Goal: Task Accomplishment & Management: Manage account settings

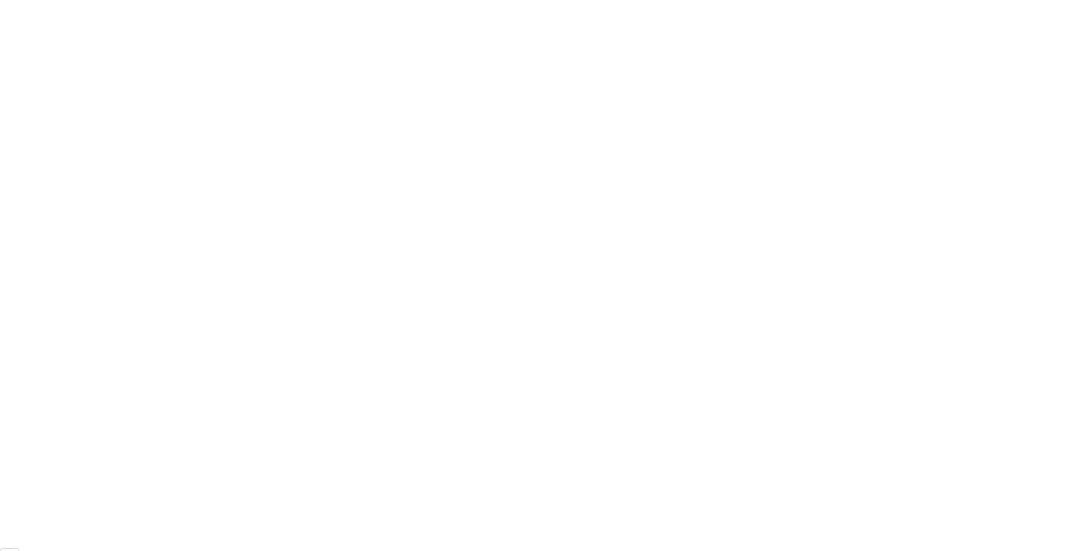
scroll to position [110, 0]
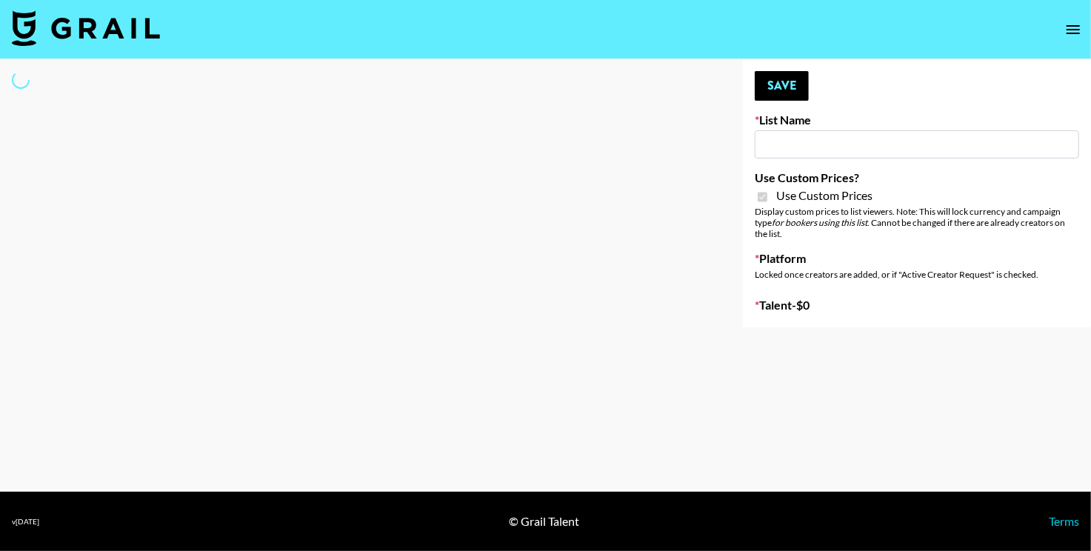
type input "Liquid Brands ([DATE])"
checkbox input "true"
select select "Brand"
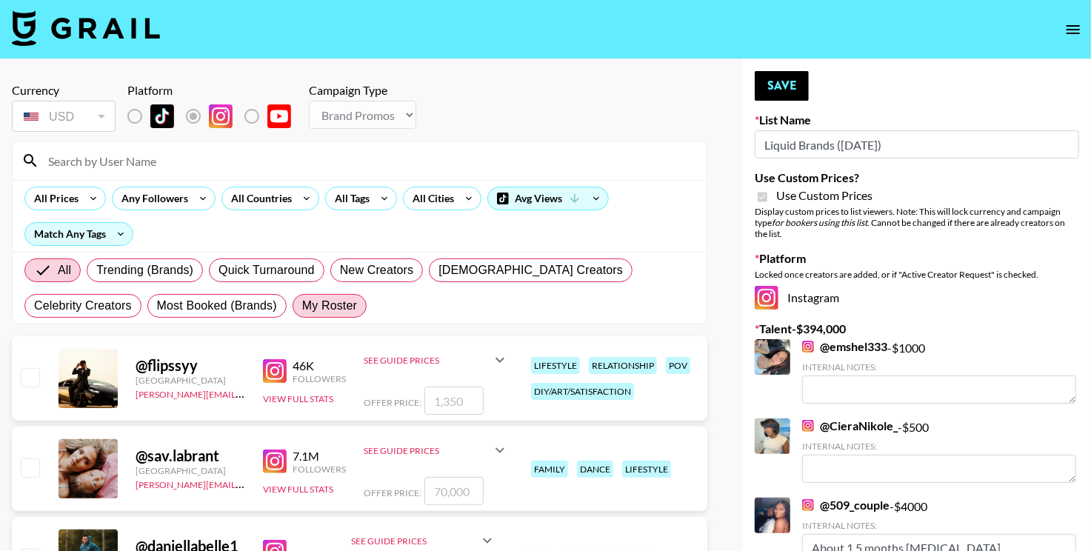
click at [302, 303] on span "My Roster" at bounding box center [329, 306] width 55 height 18
click at [302, 306] on input "My Roster" at bounding box center [302, 306] width 0 height 0
radio input "true"
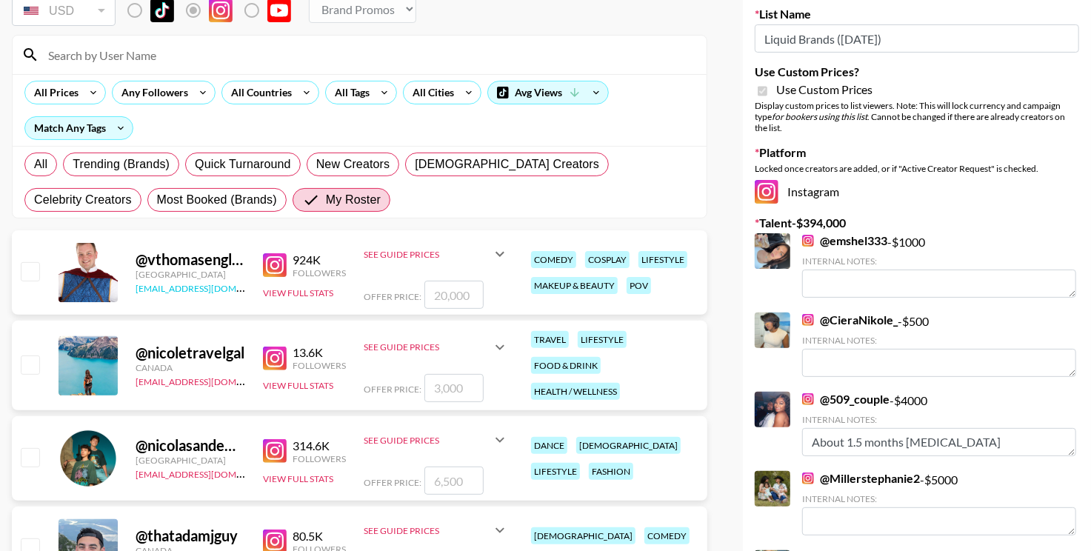
scroll to position [107, 0]
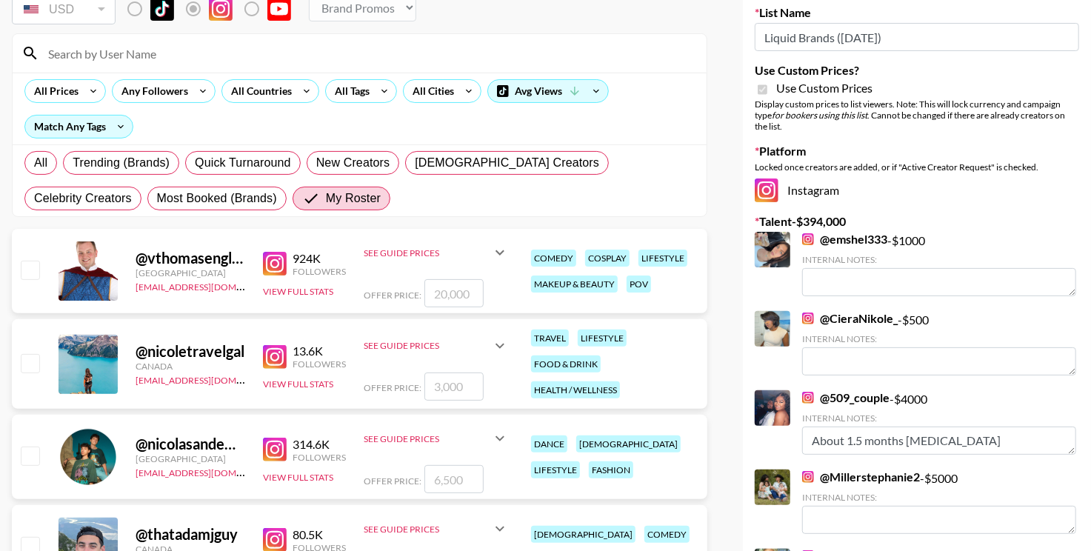
click at [28, 268] on input "checkbox" at bounding box center [30, 270] width 18 height 18
checkbox input "true"
type input "20000"
type textarea "0"
drag, startPoint x: 471, startPoint y: 293, endPoint x: 385, endPoint y: 293, distance: 85.9
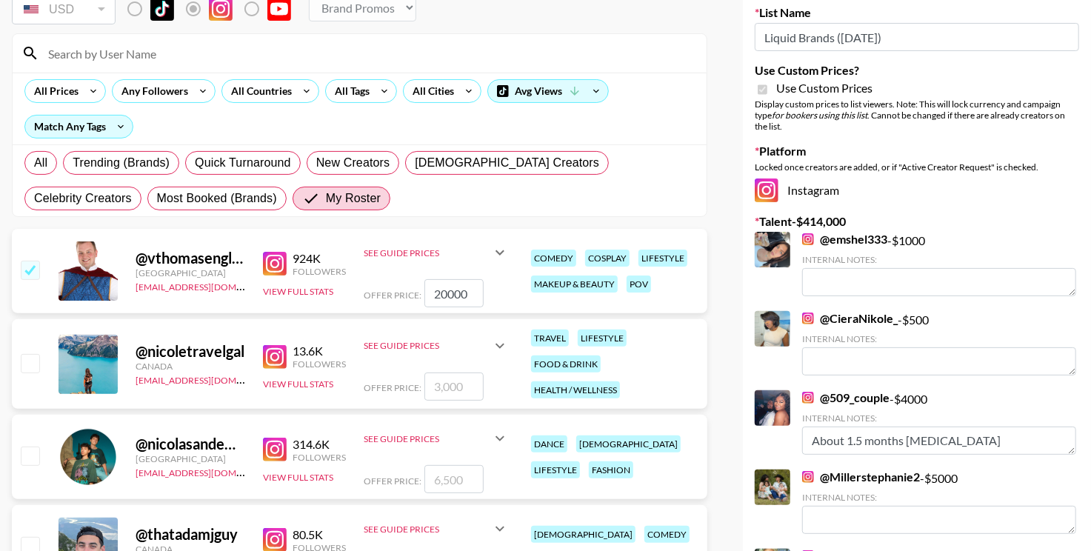
click at [385, 293] on div "Offer Price: 20000" at bounding box center [436, 293] width 145 height 28
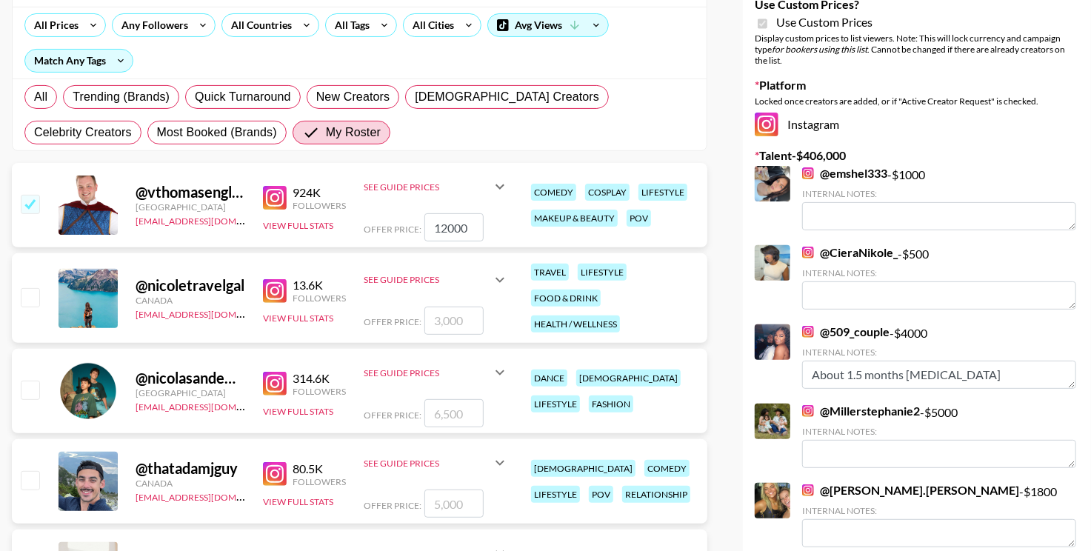
scroll to position [175, 0]
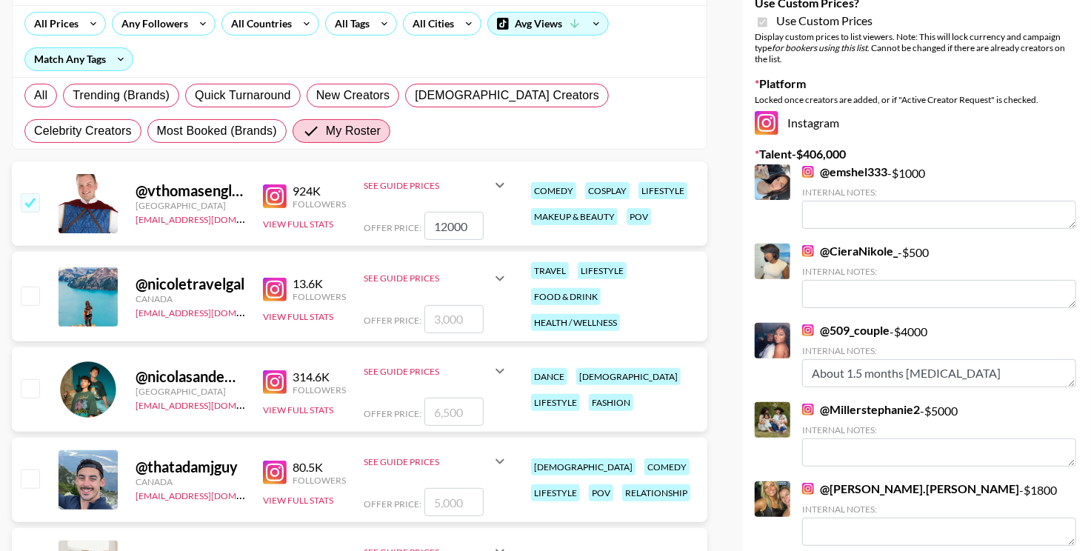
type input "12000"
click at [30, 473] on input "checkbox" at bounding box center [30, 479] width 18 height 18
checkbox input "true"
type input "5000"
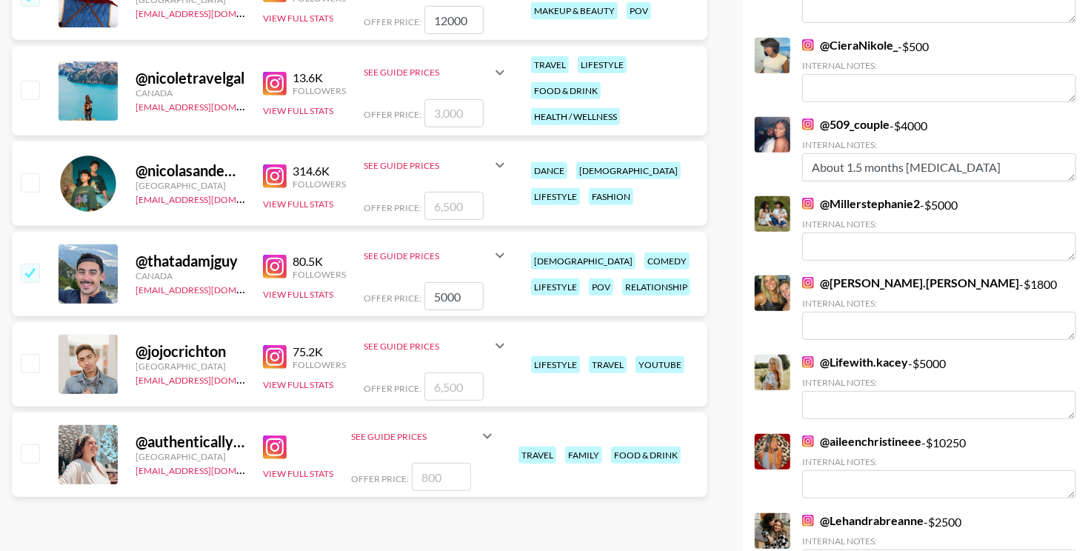
scroll to position [383, 0]
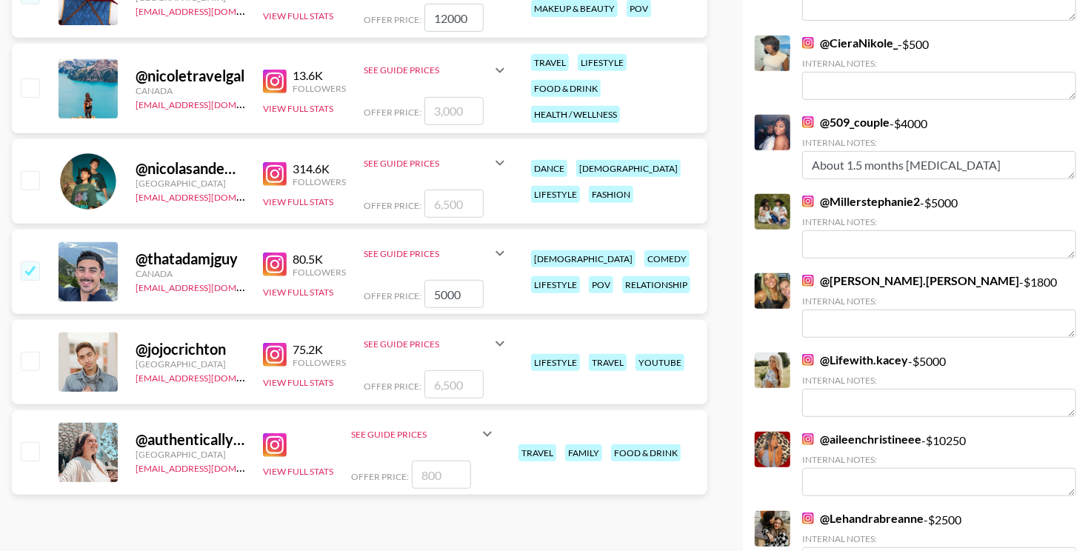
click at [28, 362] on input "checkbox" at bounding box center [30, 361] width 18 height 18
checkbox input "true"
type input "6500"
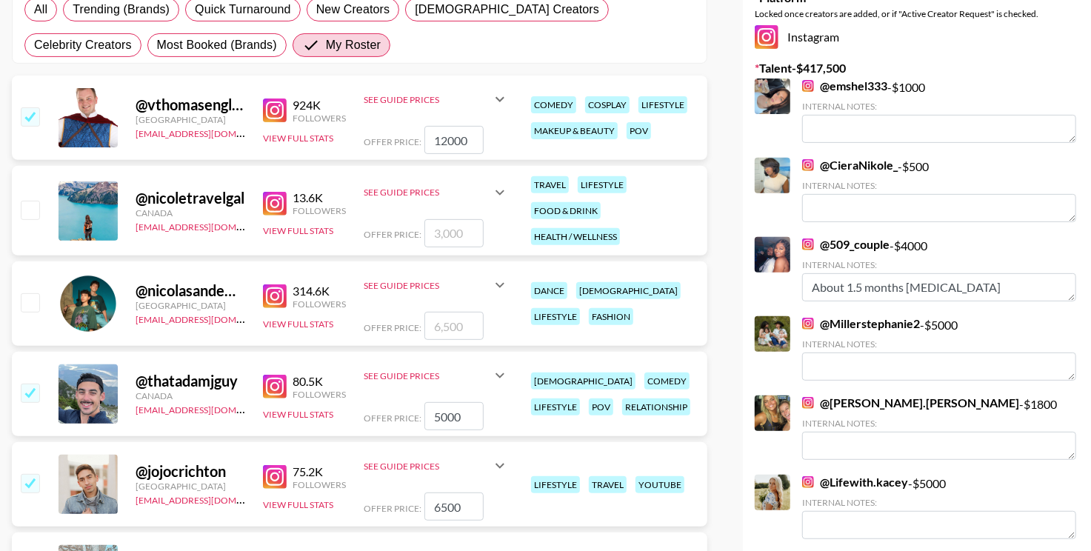
scroll to position [247, 0]
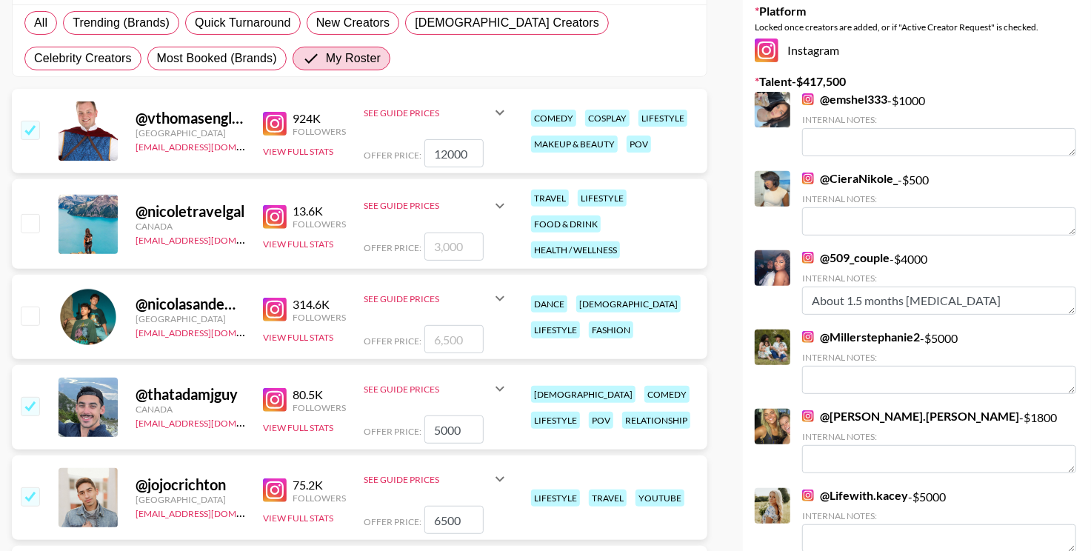
click at [30, 319] on input "checkbox" at bounding box center [30, 316] width 18 height 18
checkbox input "true"
type input "6500"
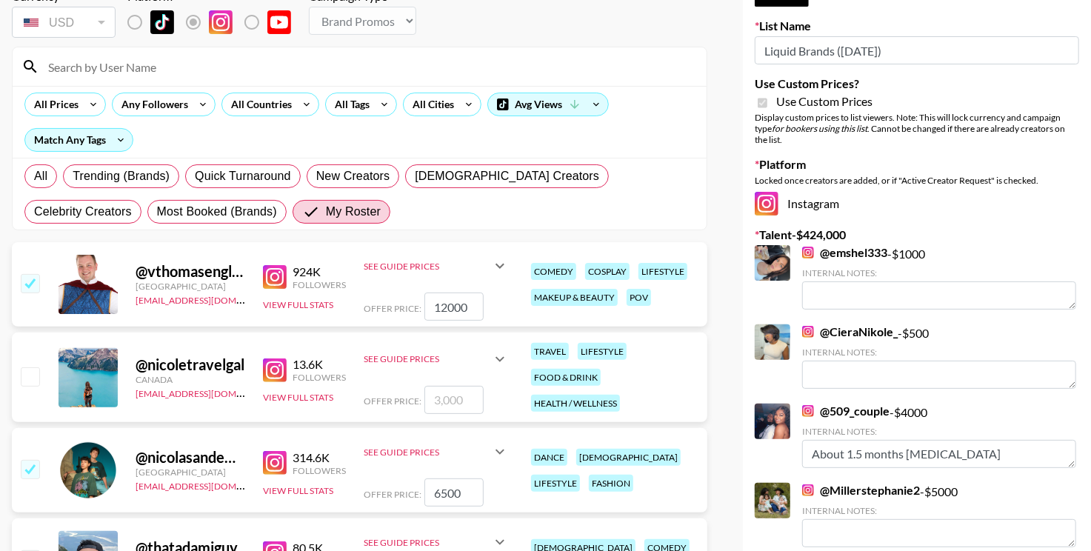
scroll to position [41, 0]
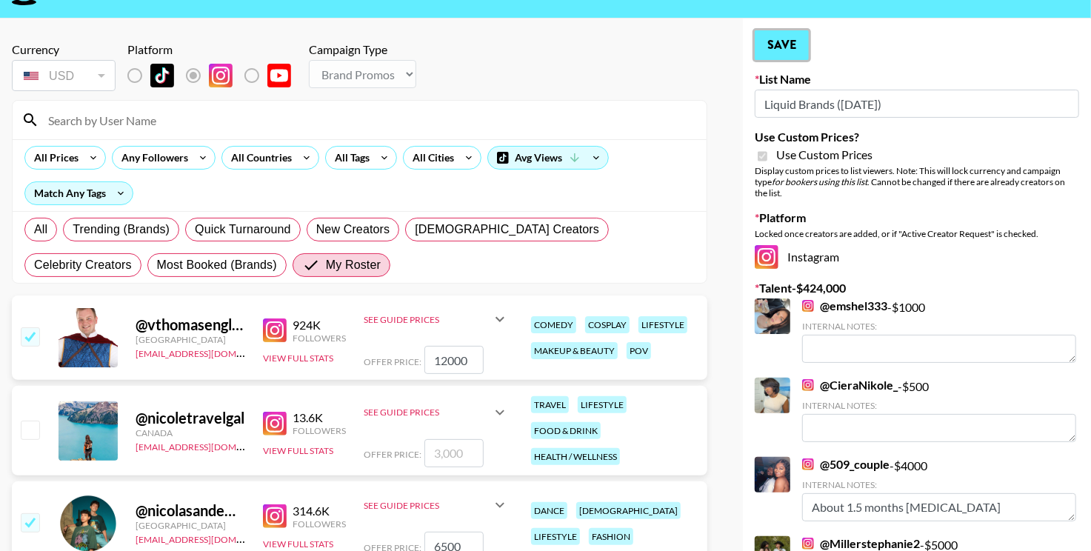
click at [788, 42] on button "Save" at bounding box center [782, 45] width 54 height 30
